Goal: Transaction & Acquisition: Purchase product/service

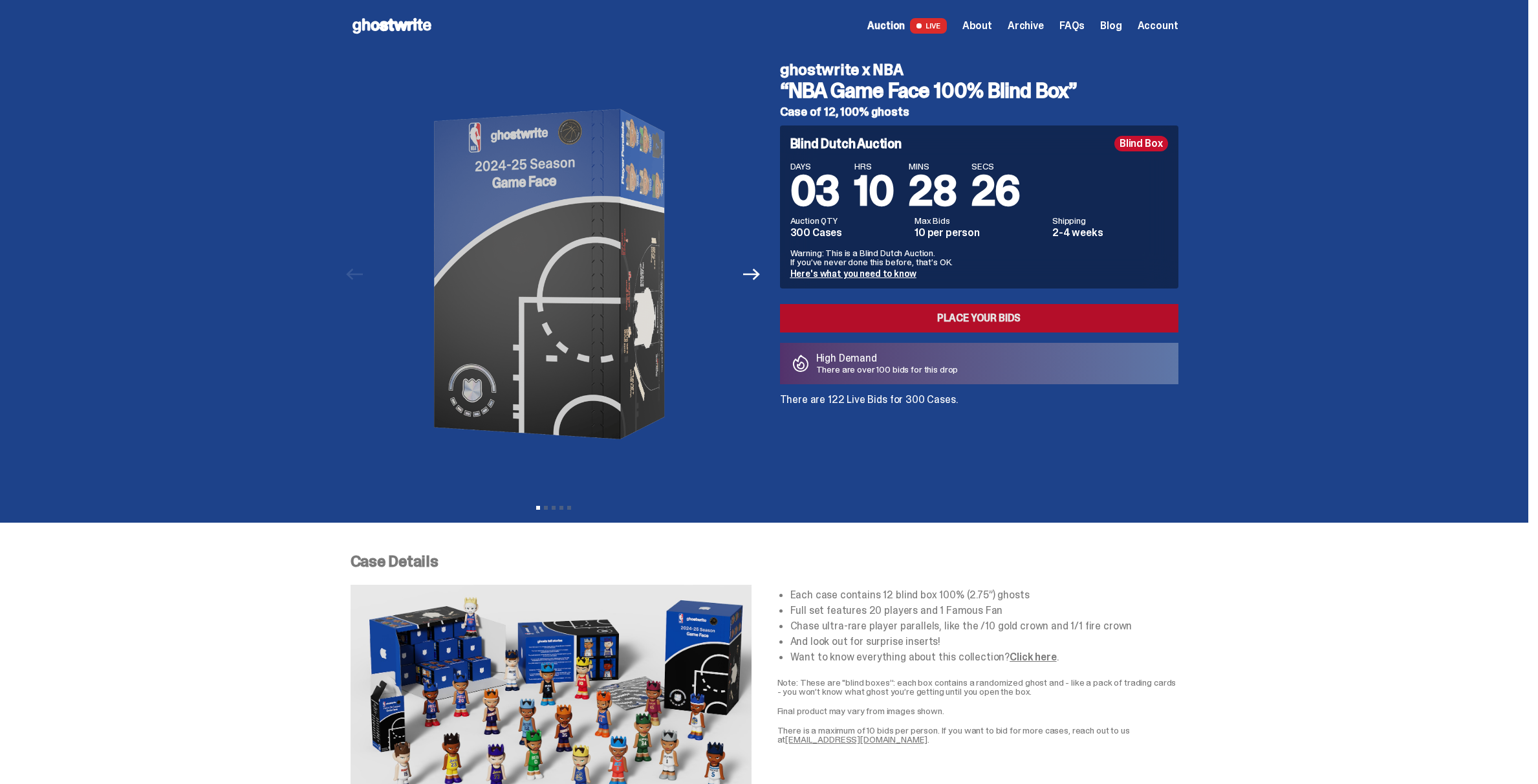
click at [929, 315] on link "Place your Bids" at bounding box center [979, 318] width 398 height 28
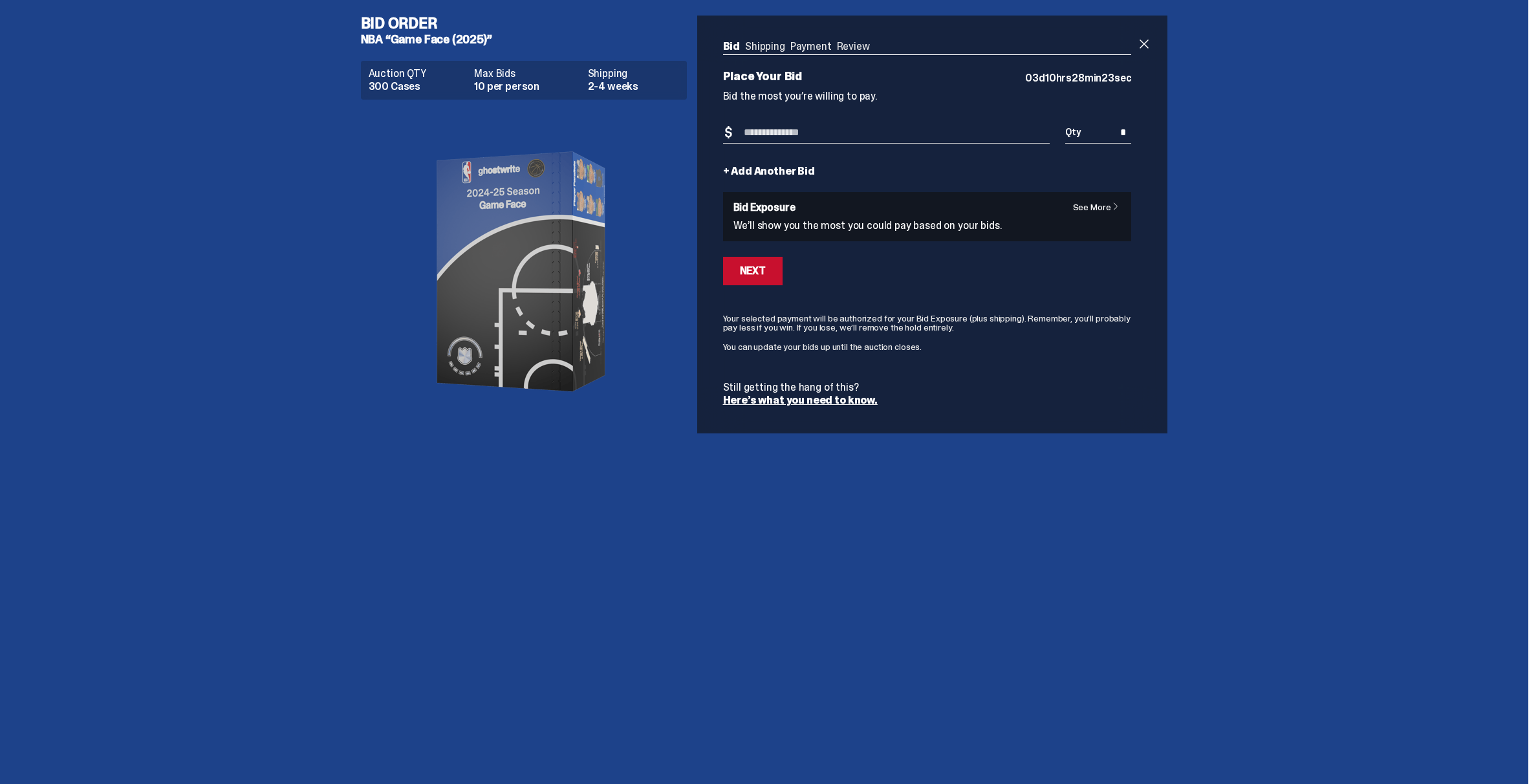
click at [804, 133] on input "Bid Amount" at bounding box center [886, 132] width 328 height 22
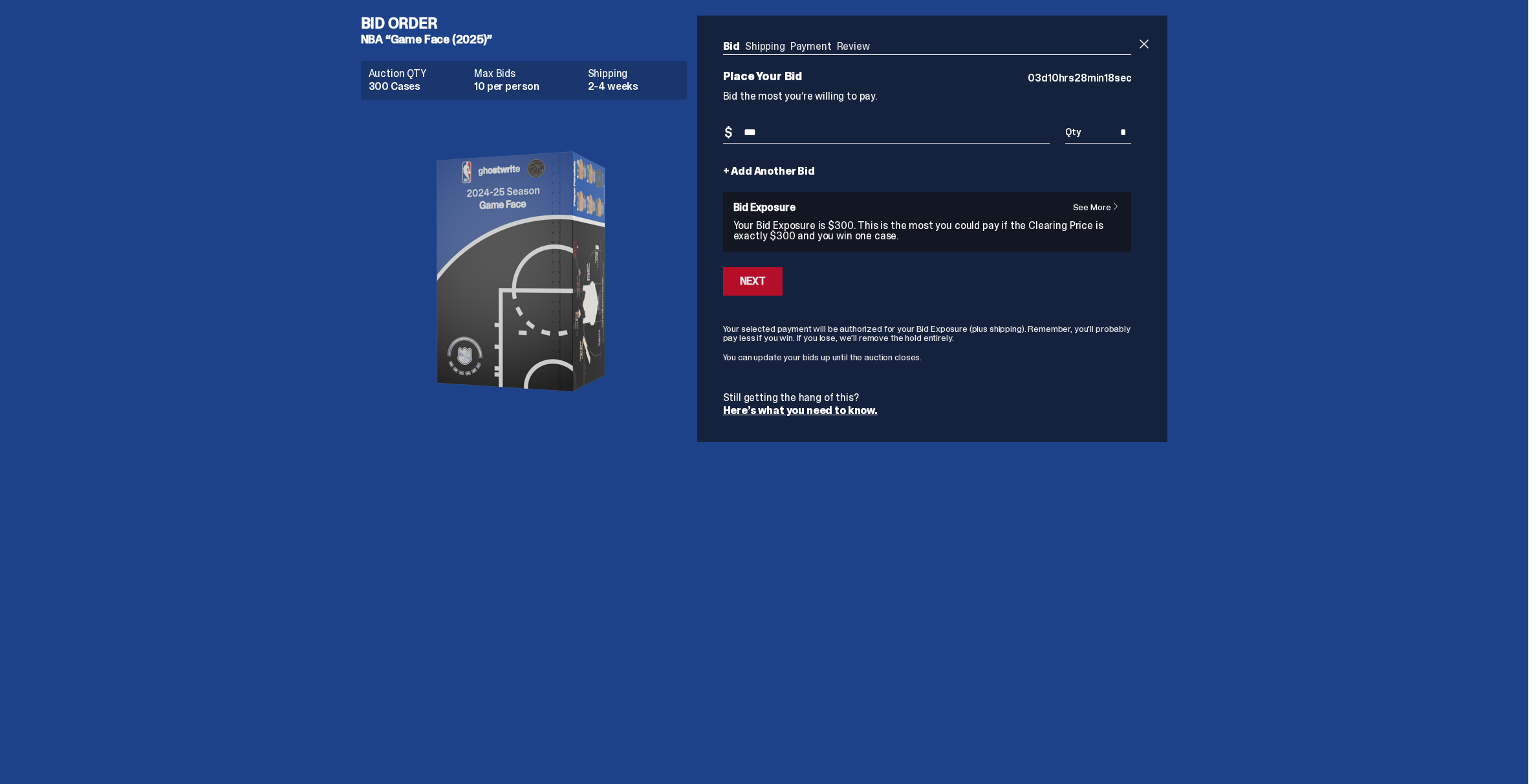
type input "***"
click at [746, 282] on div "Next" at bounding box center [753, 281] width 26 height 10
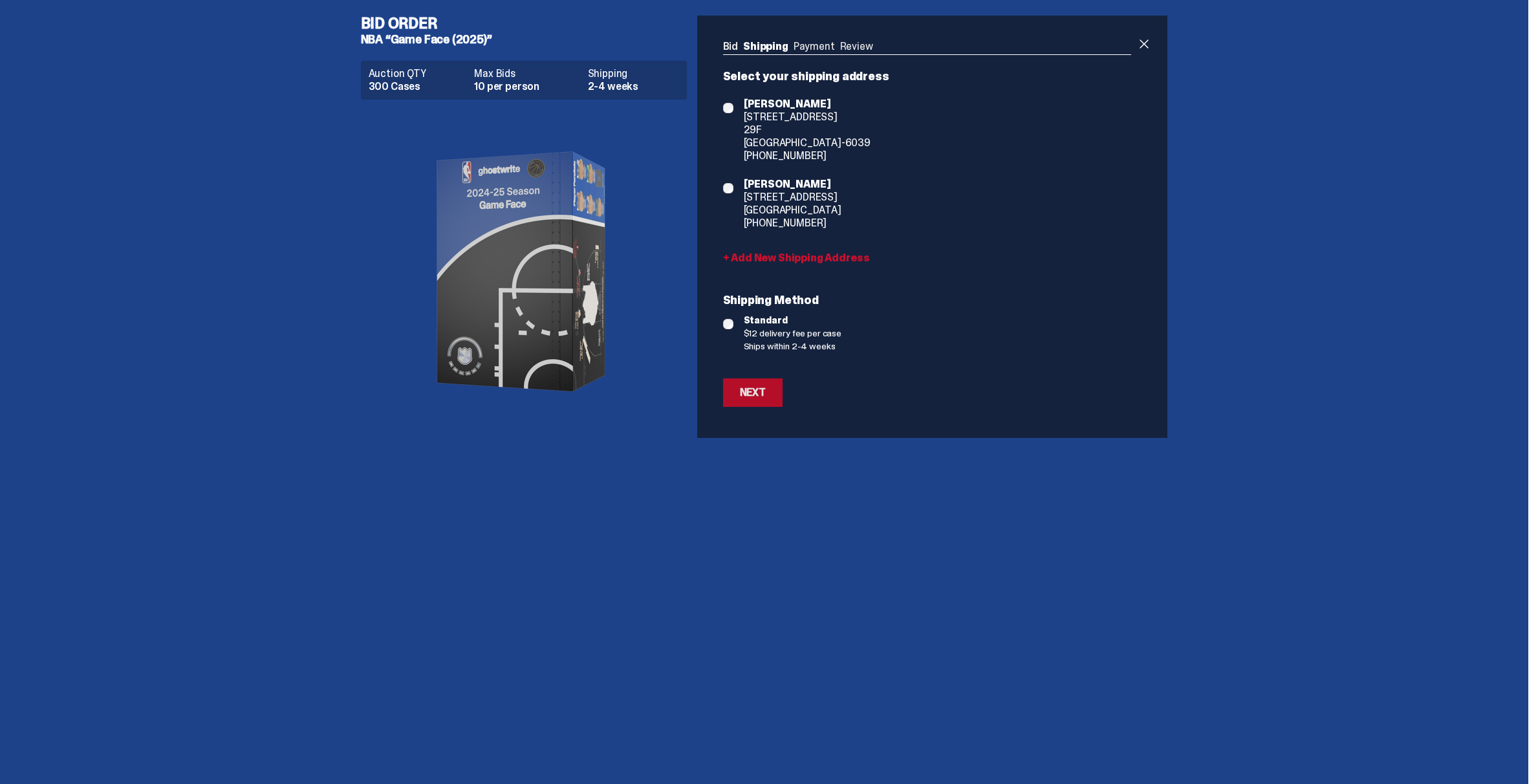
click at [758, 393] on div "Next" at bounding box center [753, 392] width 26 height 10
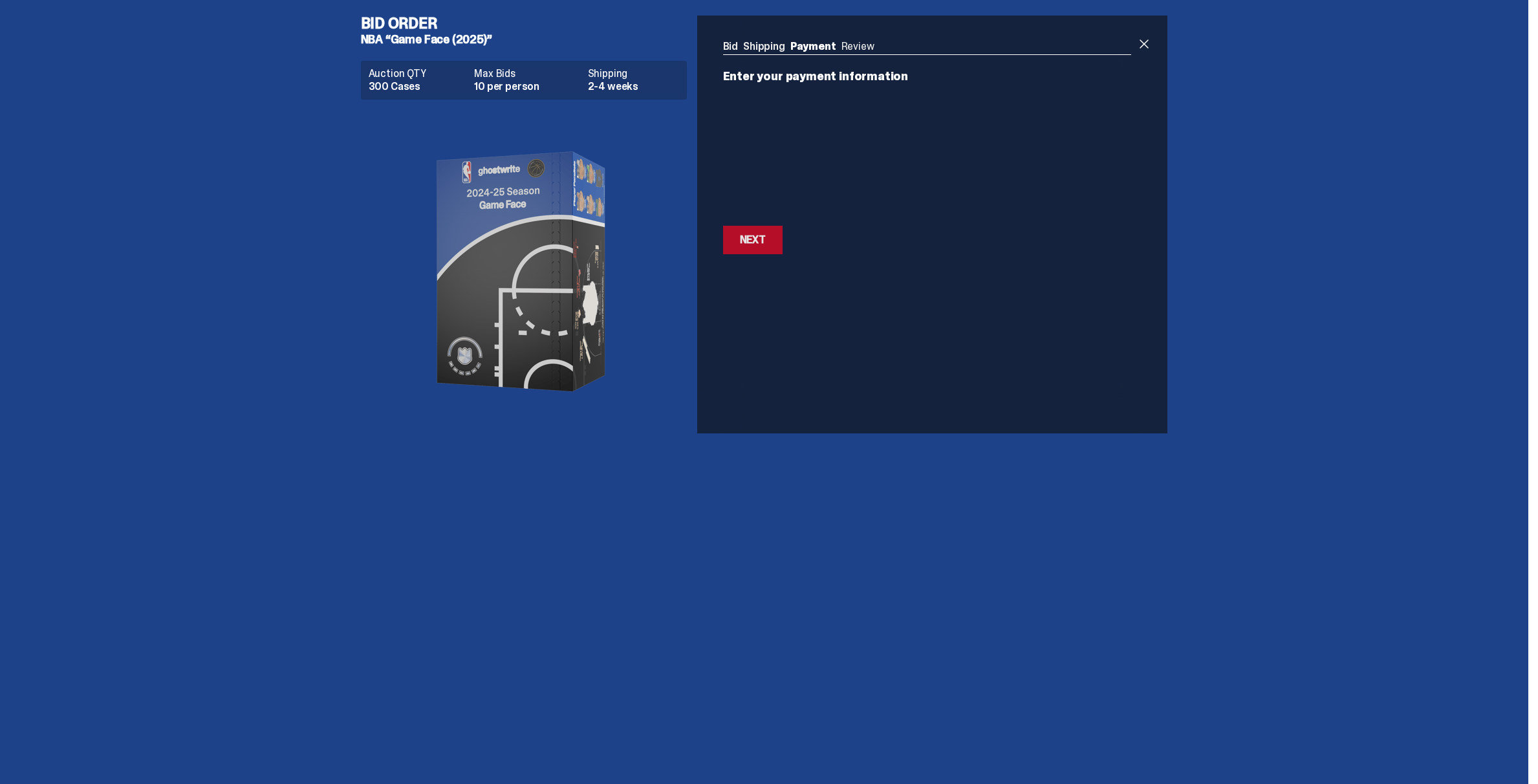
click at [756, 242] on div "Next" at bounding box center [753, 239] width 26 height 10
click at [763, 207] on div "Next" at bounding box center [753, 203] width 26 height 10
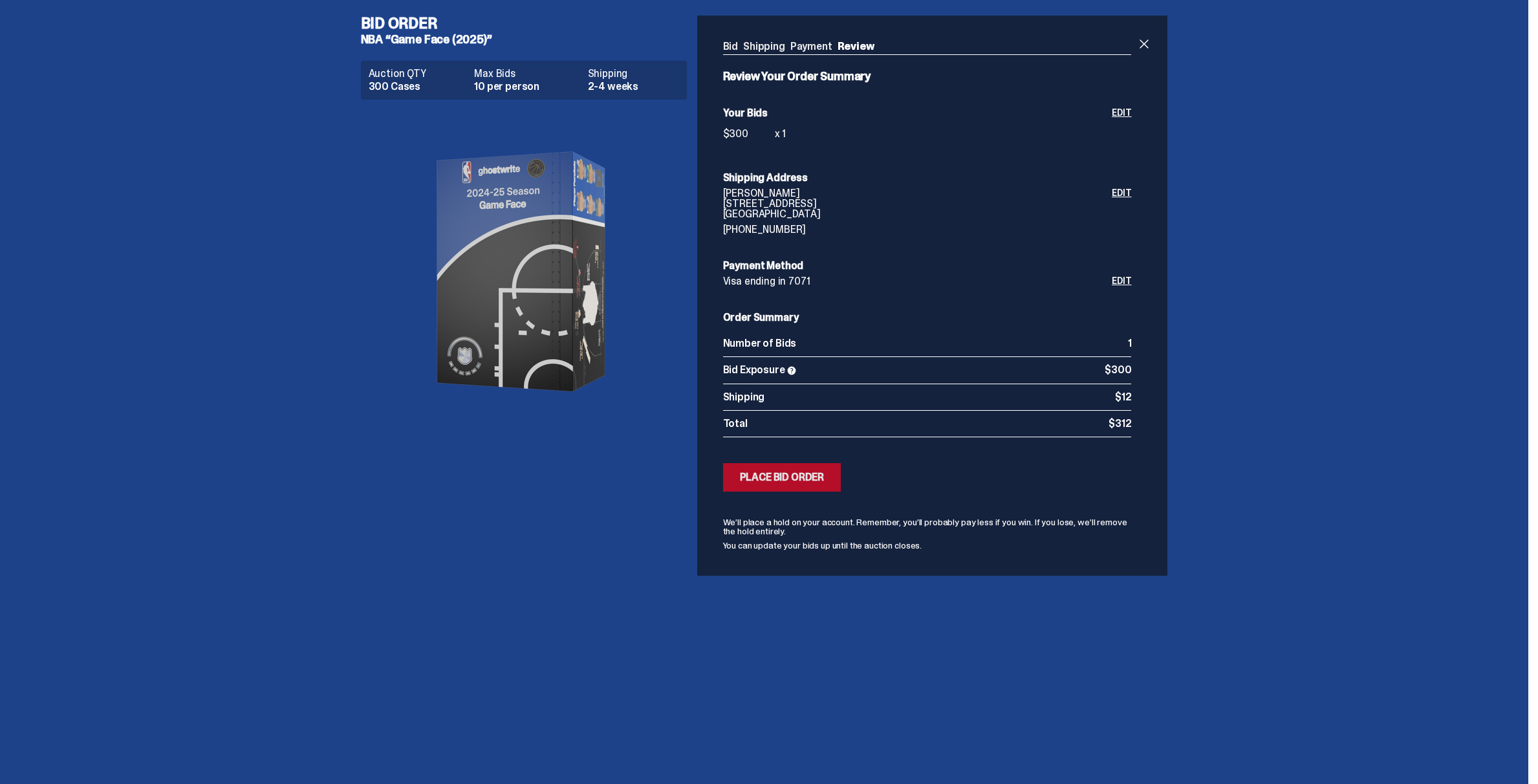
click at [812, 476] on div "Place Bid Order" at bounding box center [782, 477] width 85 height 10
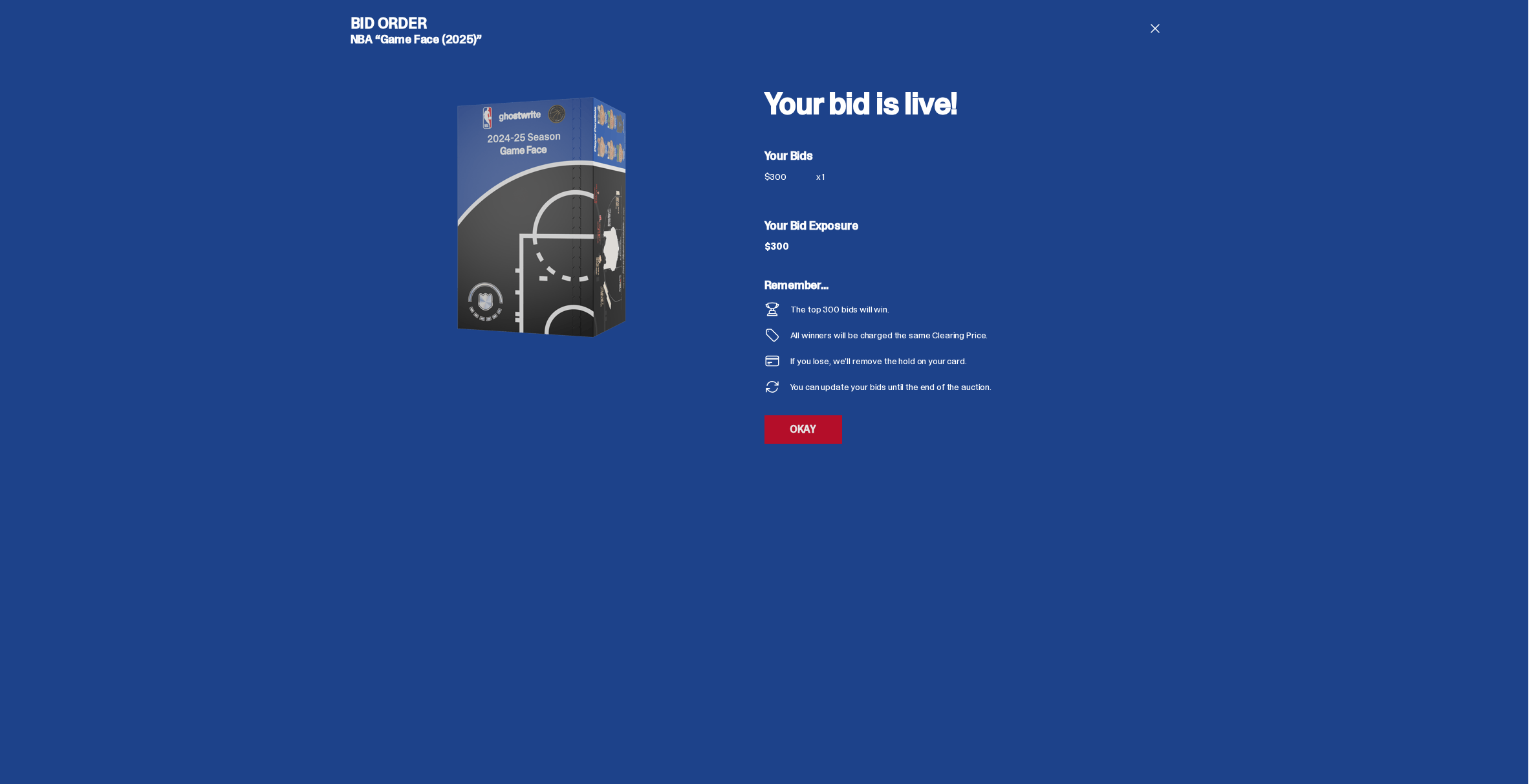
click at [823, 431] on link "OKAY" at bounding box center [803, 429] width 78 height 28
